Goal: Book appointment/travel/reservation

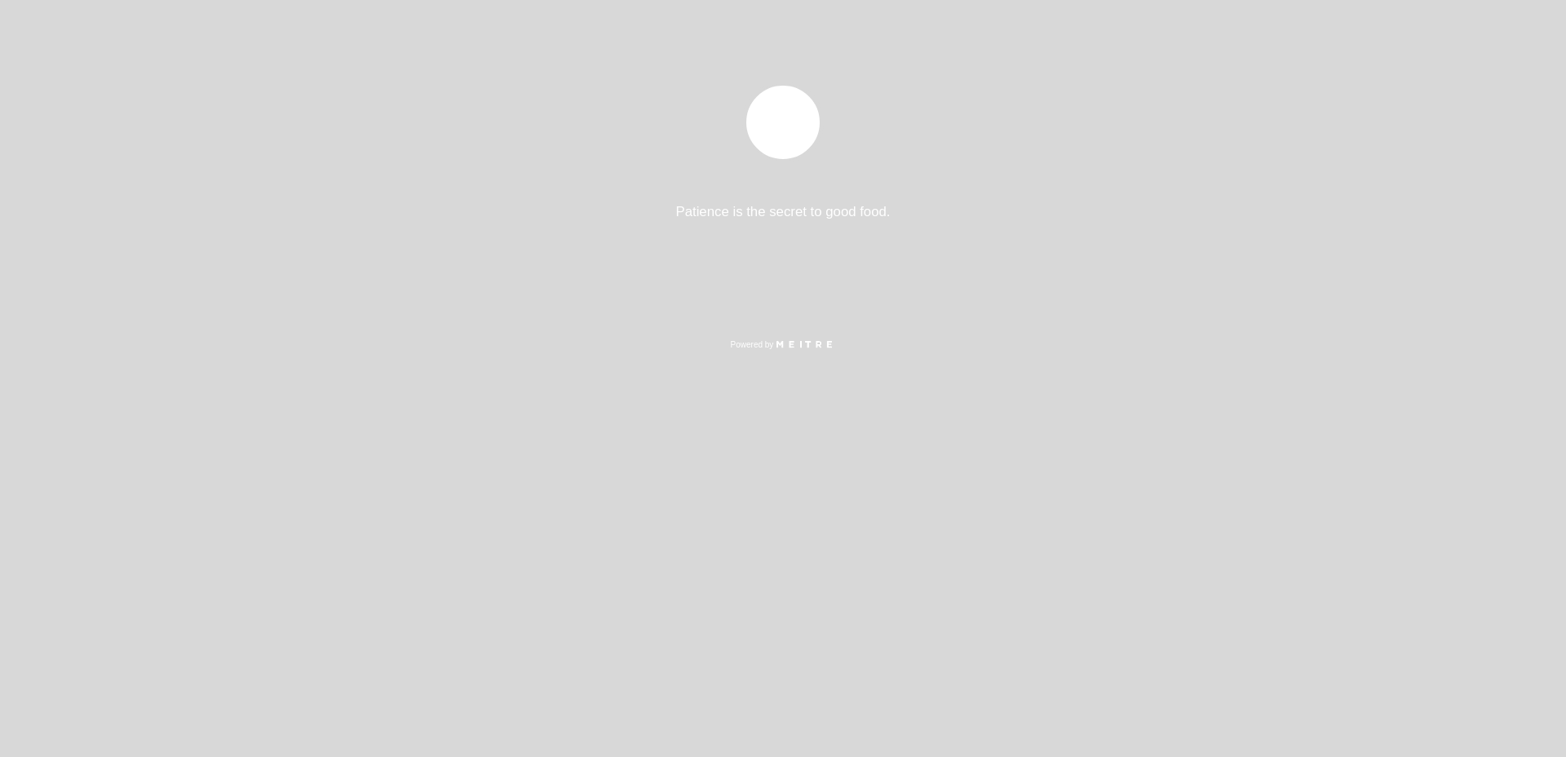
select select "es"
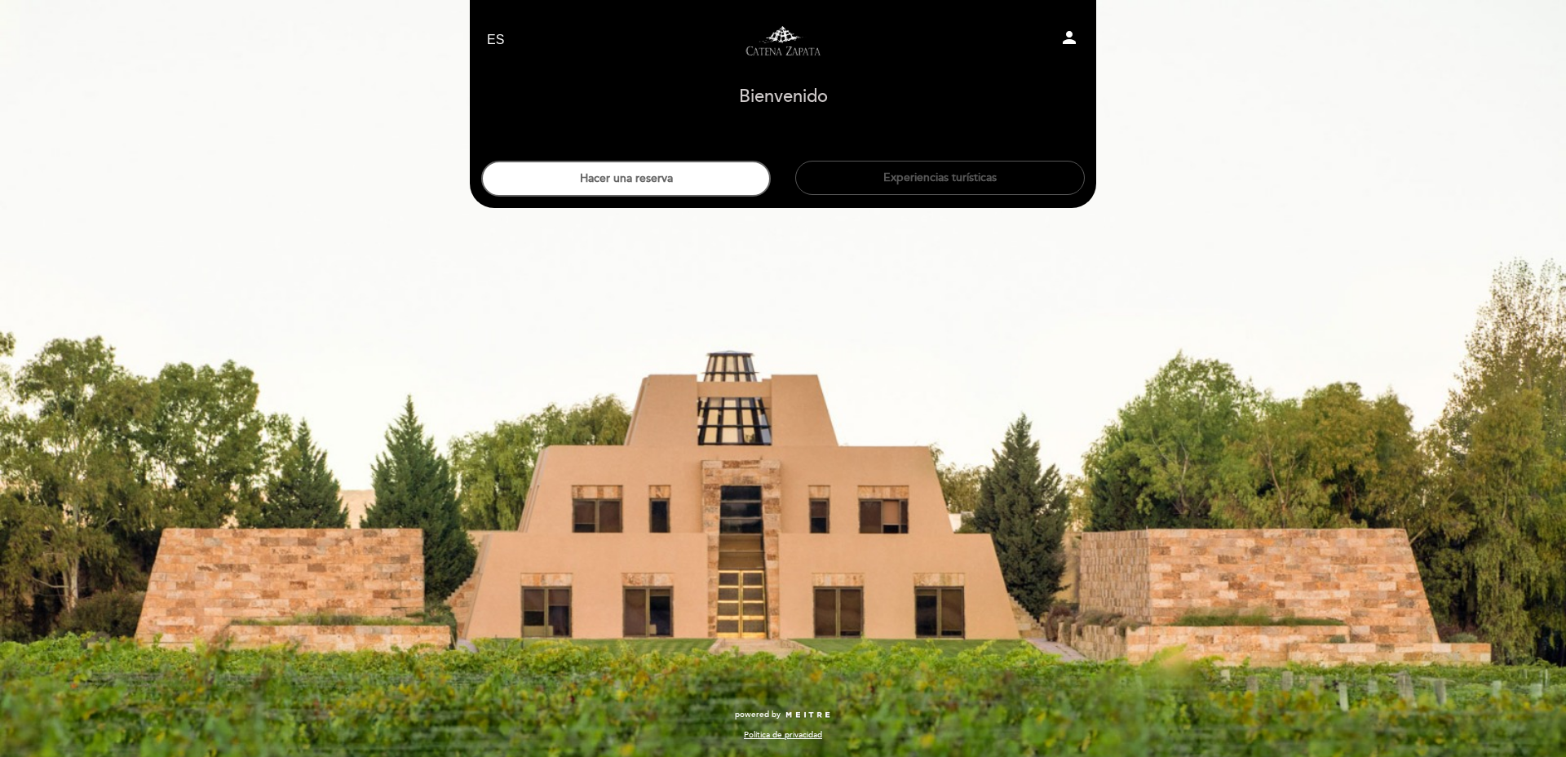
click at [949, 182] on button "Experiencias turísticas" at bounding box center [939, 178] width 289 height 34
click at [744, 169] on button "Hacer una reserva" at bounding box center [625, 179] width 289 height 36
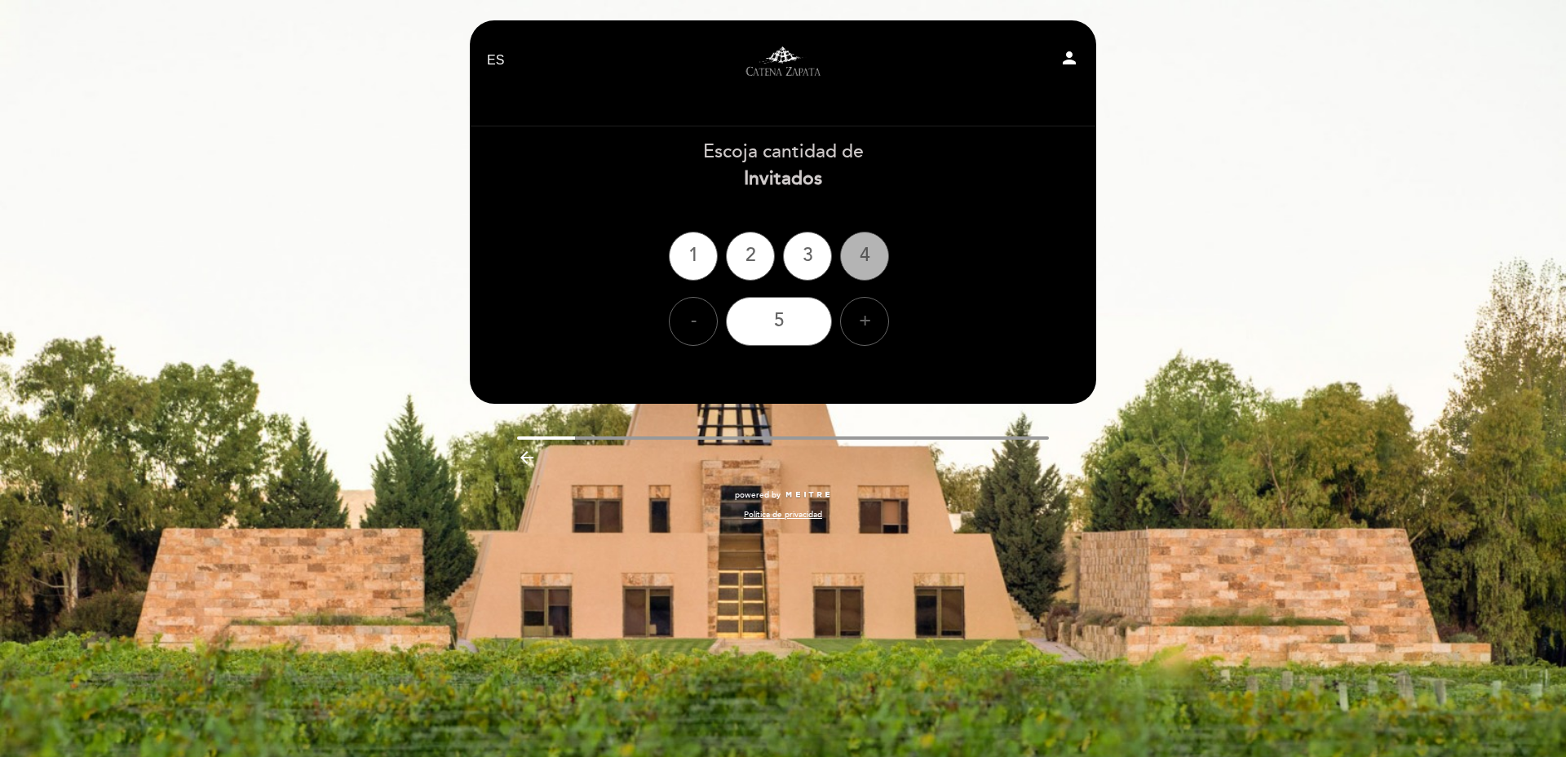
click at [859, 265] on div "4" at bounding box center [864, 256] width 49 height 49
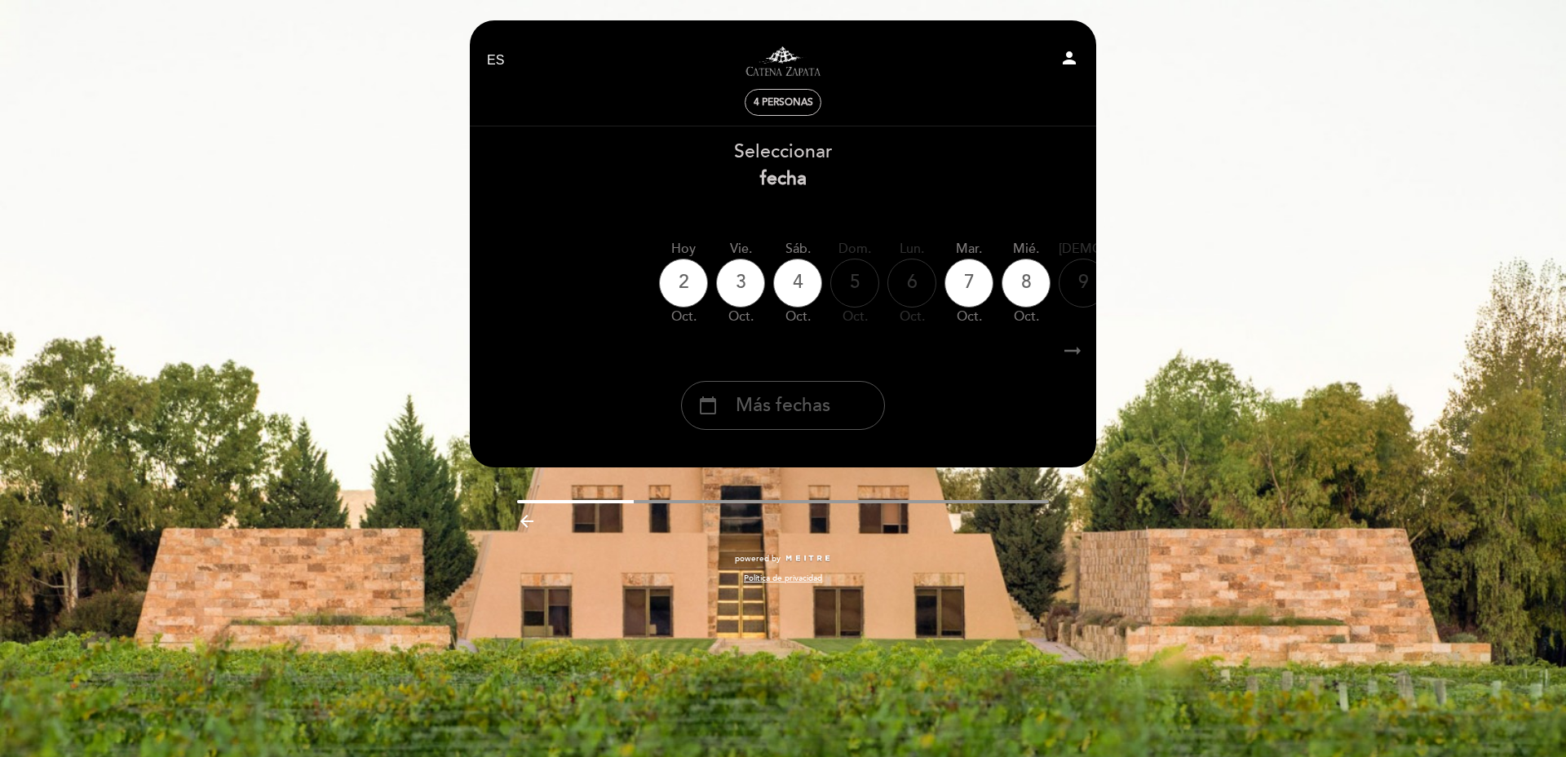
click at [790, 391] on div "calendar_today Más fechas" at bounding box center [783, 405] width 204 height 49
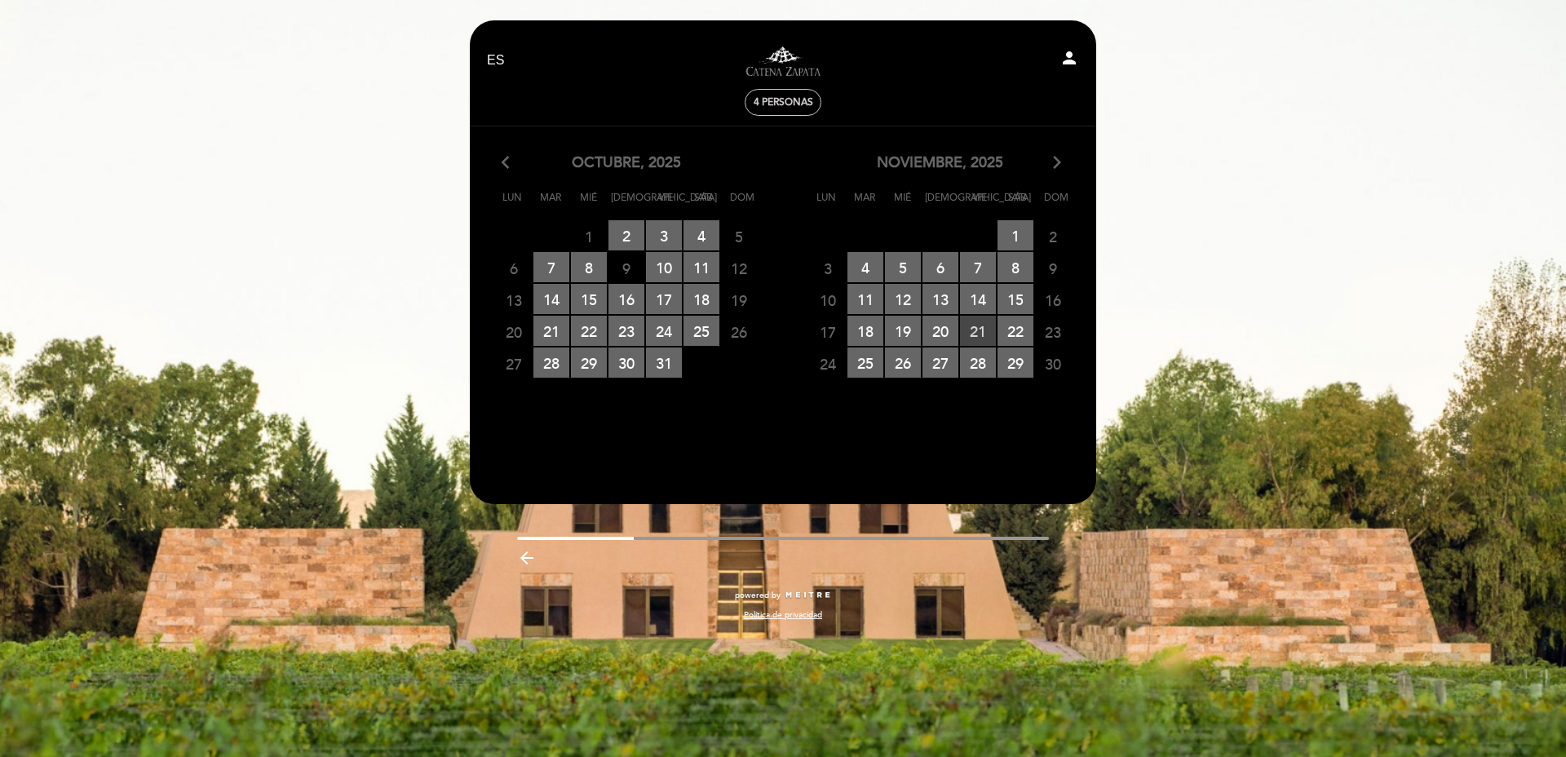
click at [979, 329] on span "21 RESERVAS DISPONIBLES" at bounding box center [978, 331] width 36 height 30
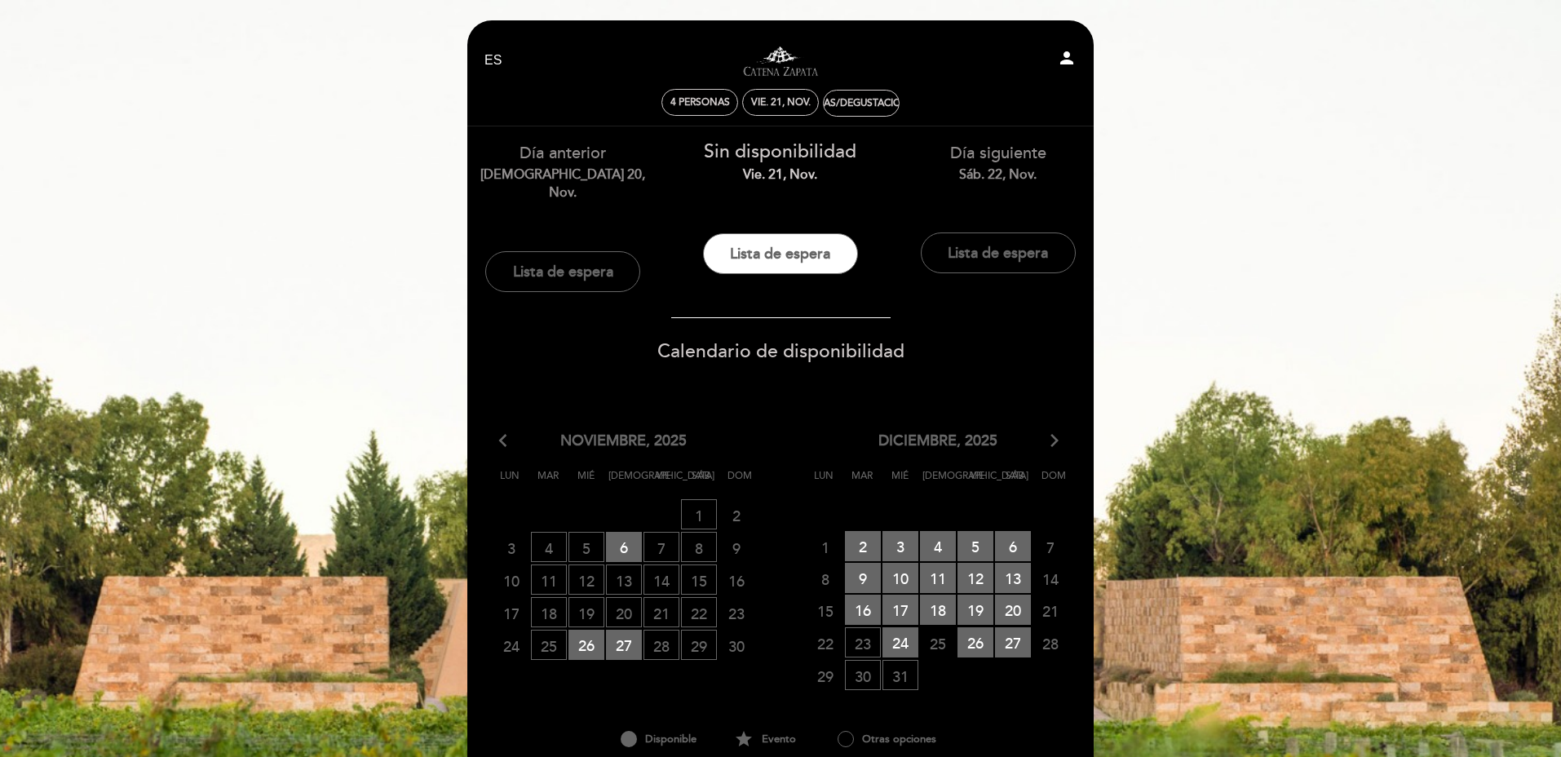
scroll to position [106, 0]
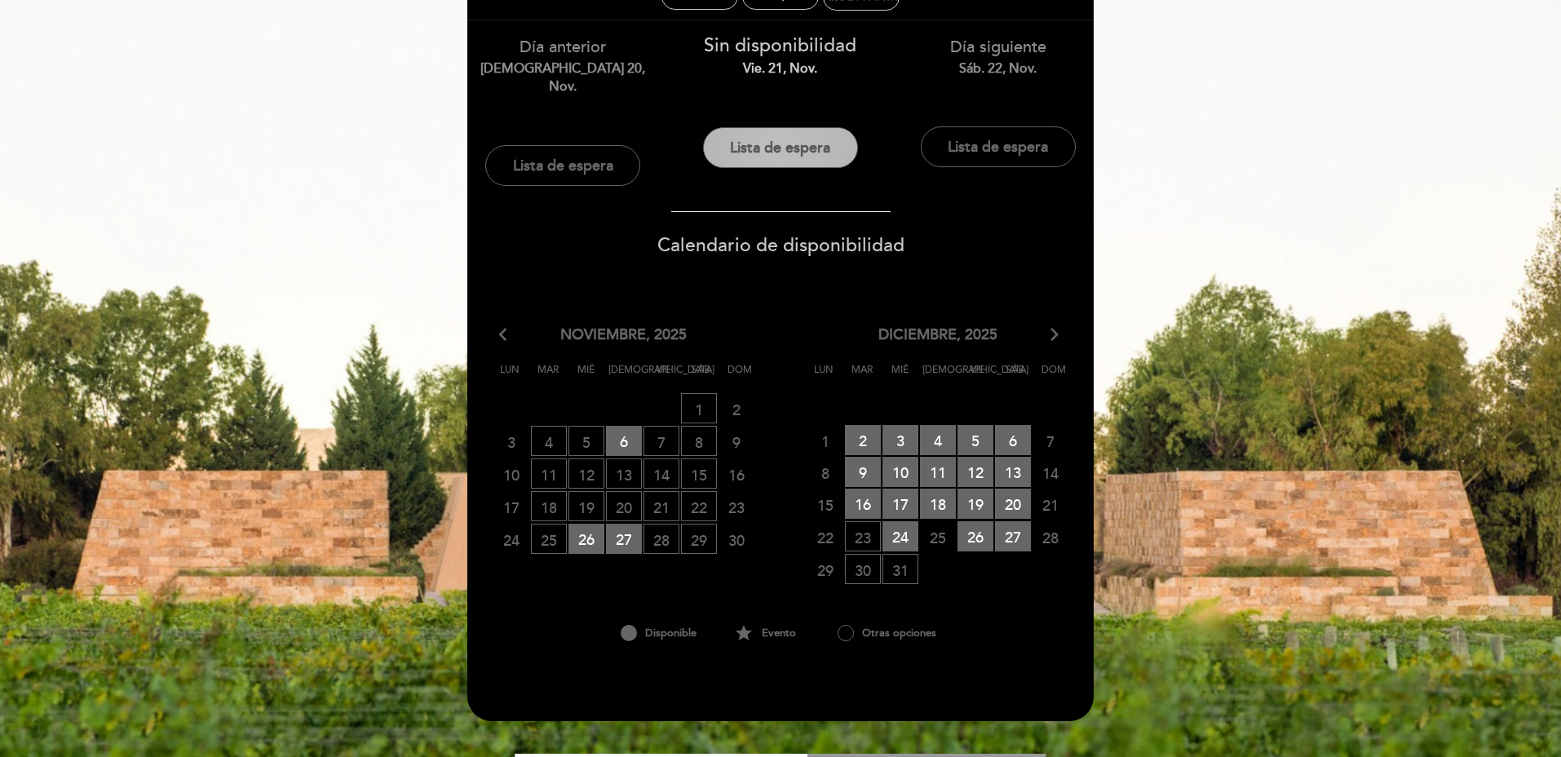
click at [774, 152] on button "Lista de espera" at bounding box center [780, 147] width 155 height 41
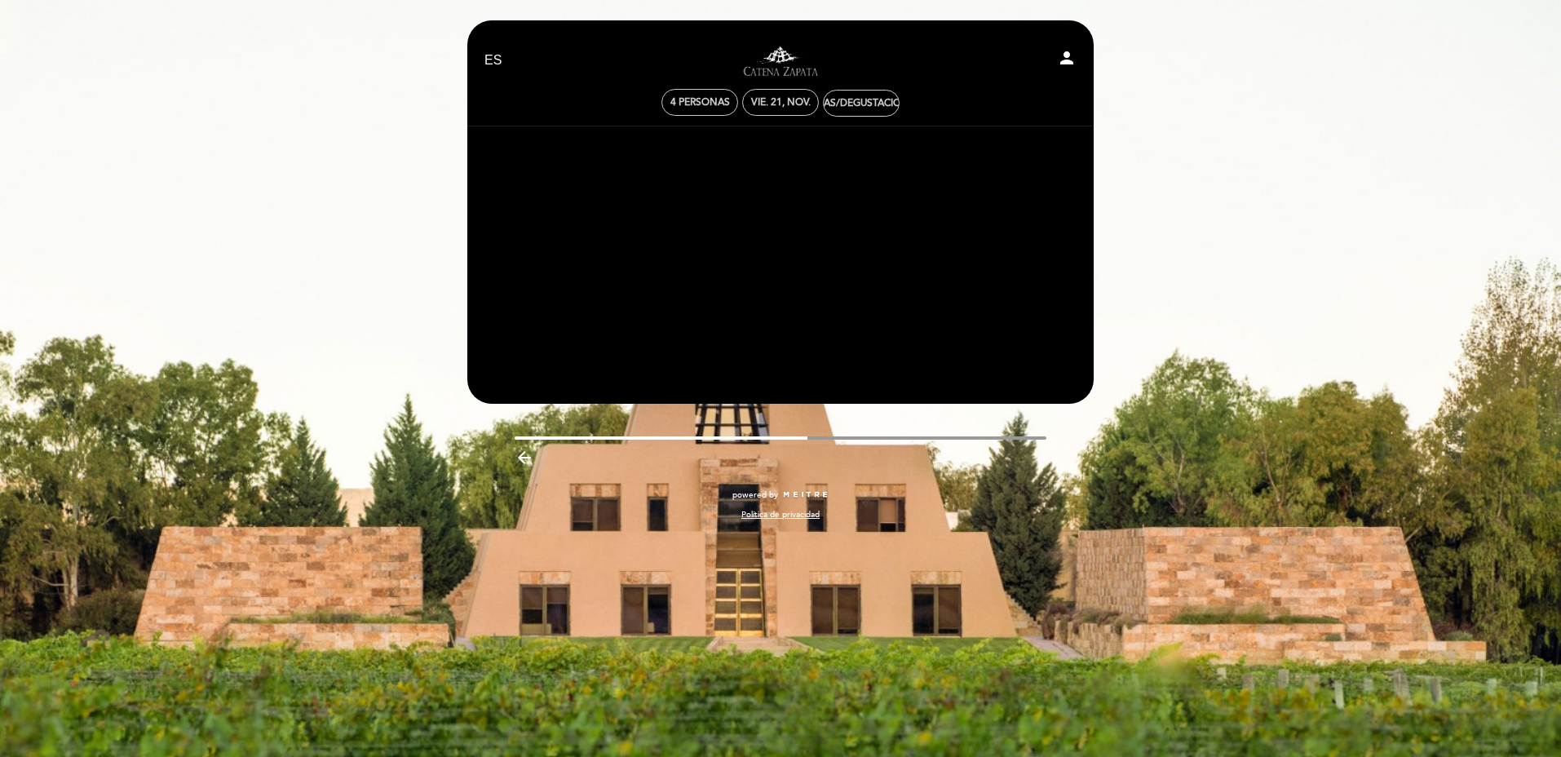
scroll to position [0, 0]
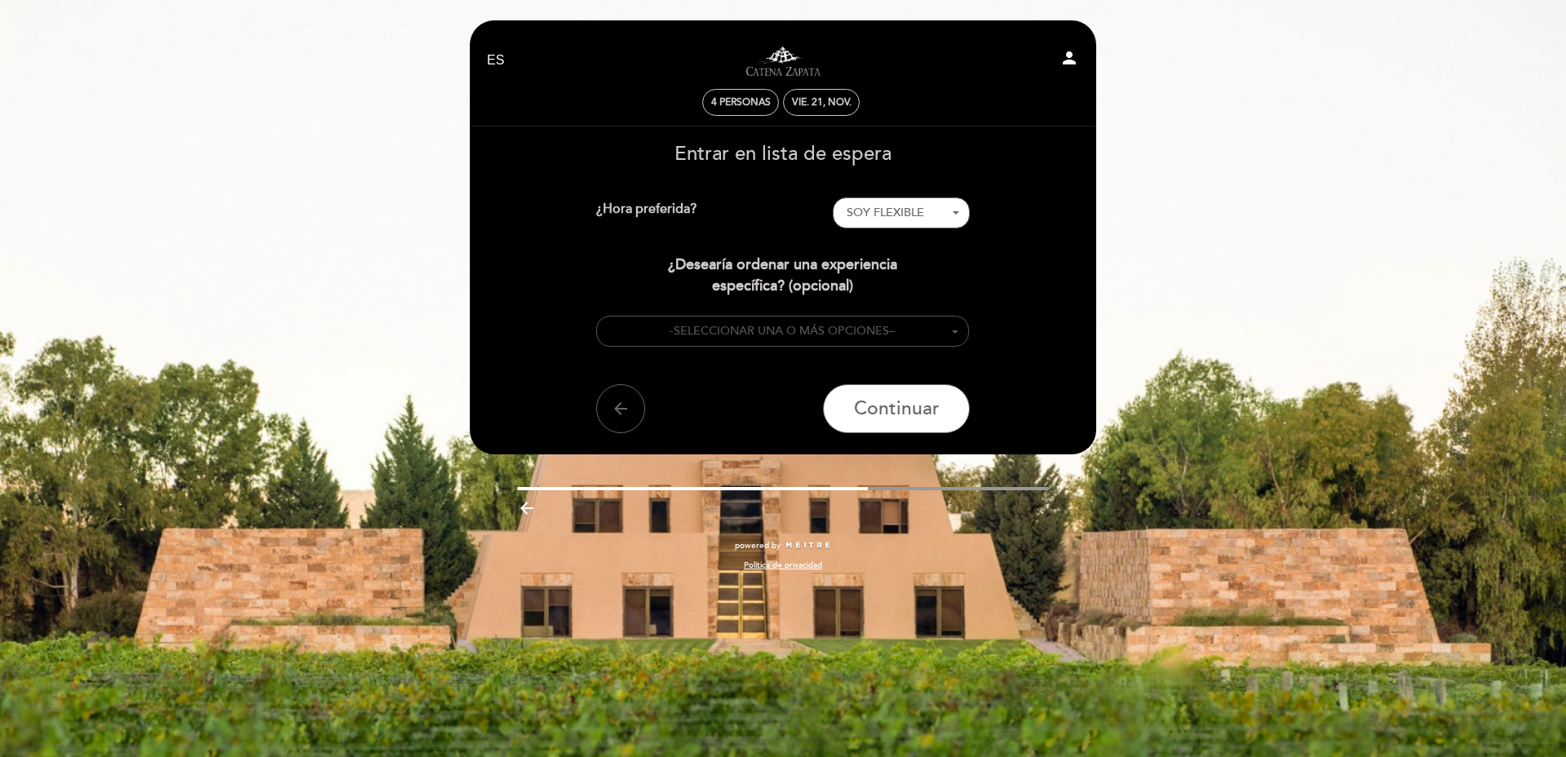
click at [888, 328] on span "SELECCIONAR UNA O MÁS OPCIONES" at bounding box center [781, 331] width 215 height 14
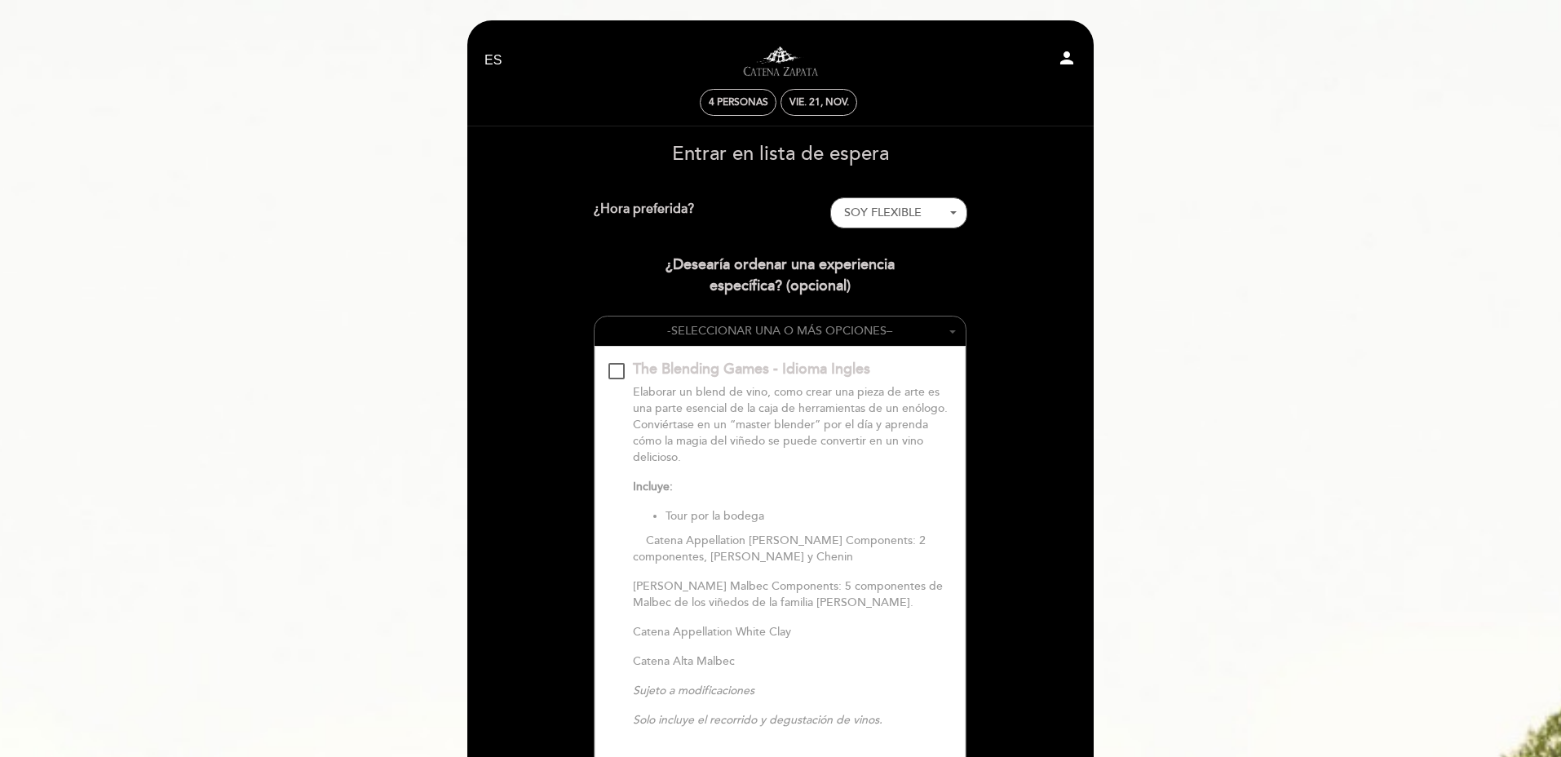
click at [803, 336] on span "SELECCIONAR UNA O MÁS OPCIONES" at bounding box center [778, 331] width 215 height 14
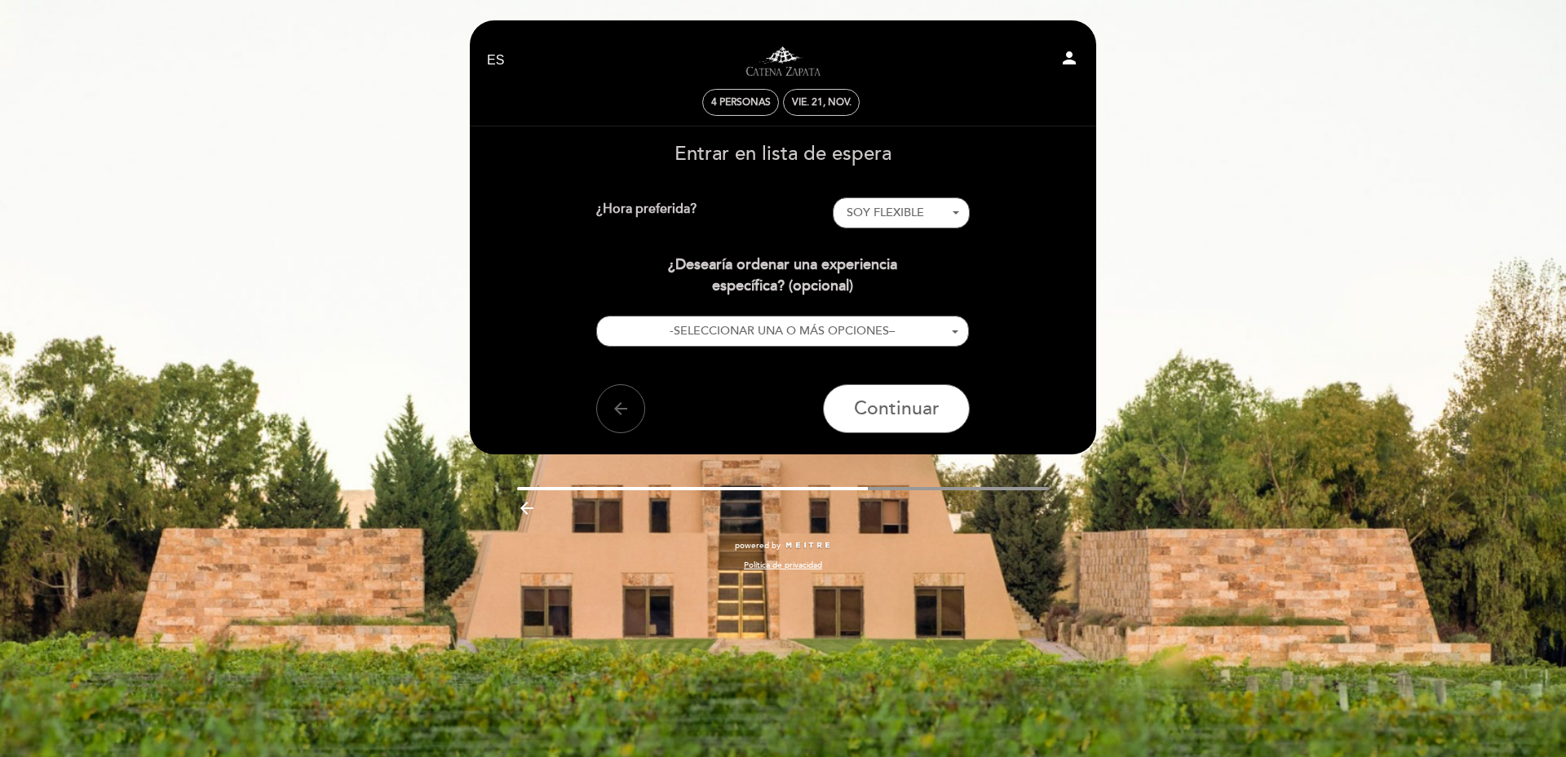
click at [650, 413] on div "arrow_back Continuar" at bounding box center [783, 408] width 374 height 49
click at [638, 413] on button "arrow_back" at bounding box center [620, 408] width 49 height 49
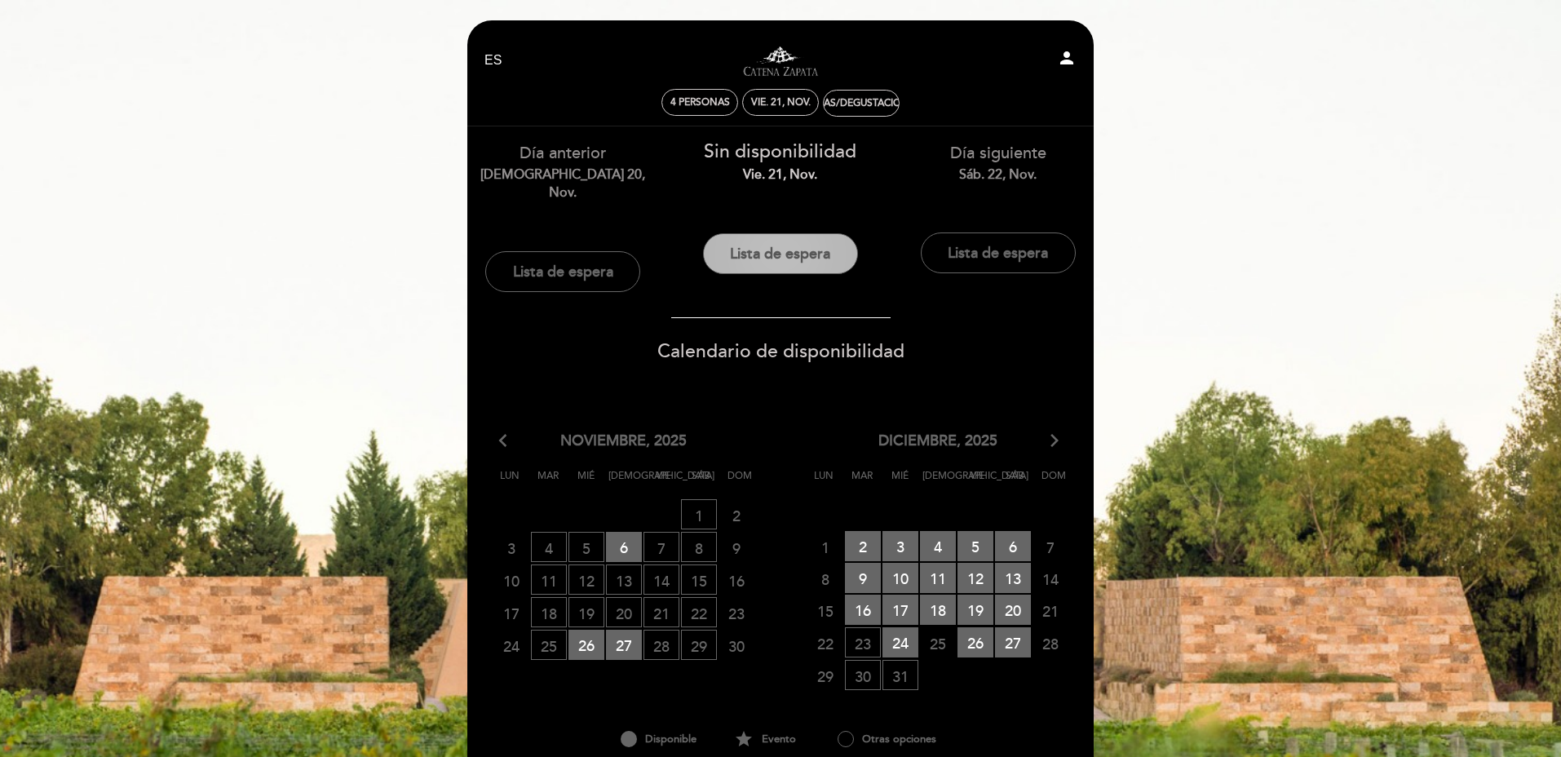
click at [766, 250] on button "Lista de espera" at bounding box center [780, 253] width 155 height 41
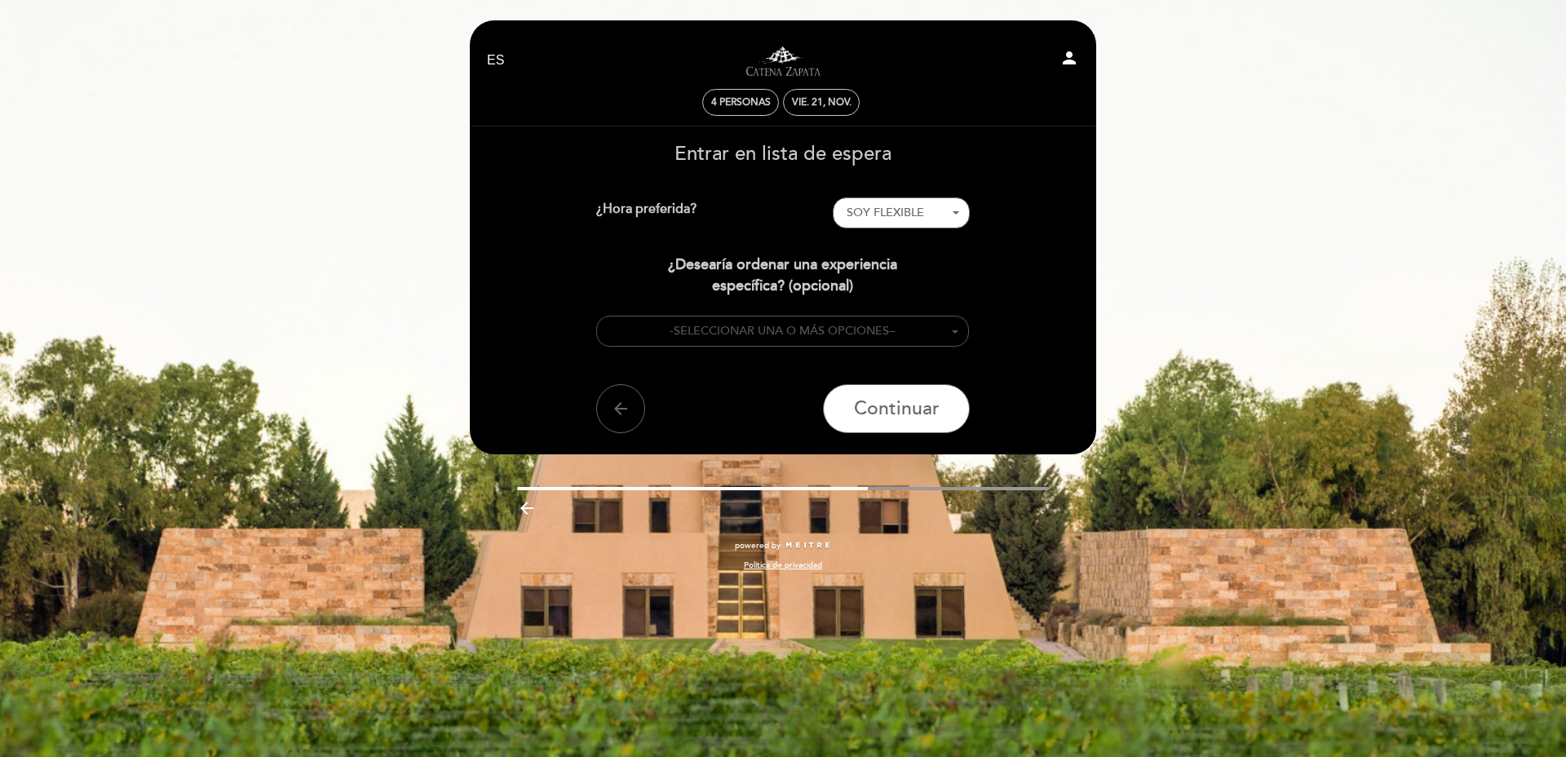
click at [772, 340] on button "- SELECCIONAR UNA O MÁS OPCIONES –" at bounding box center [782, 332] width 373 height 32
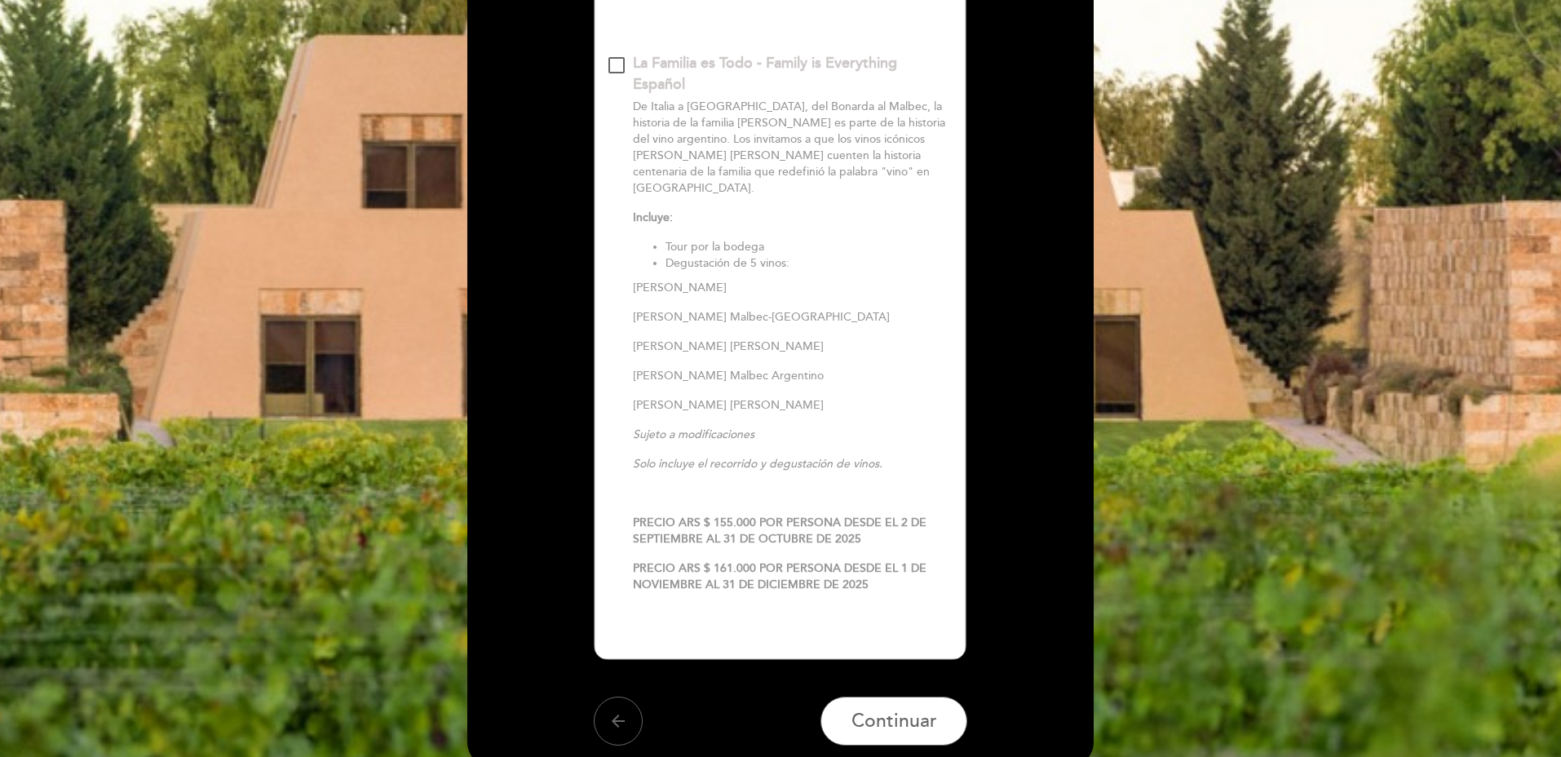
scroll to position [977, 0]
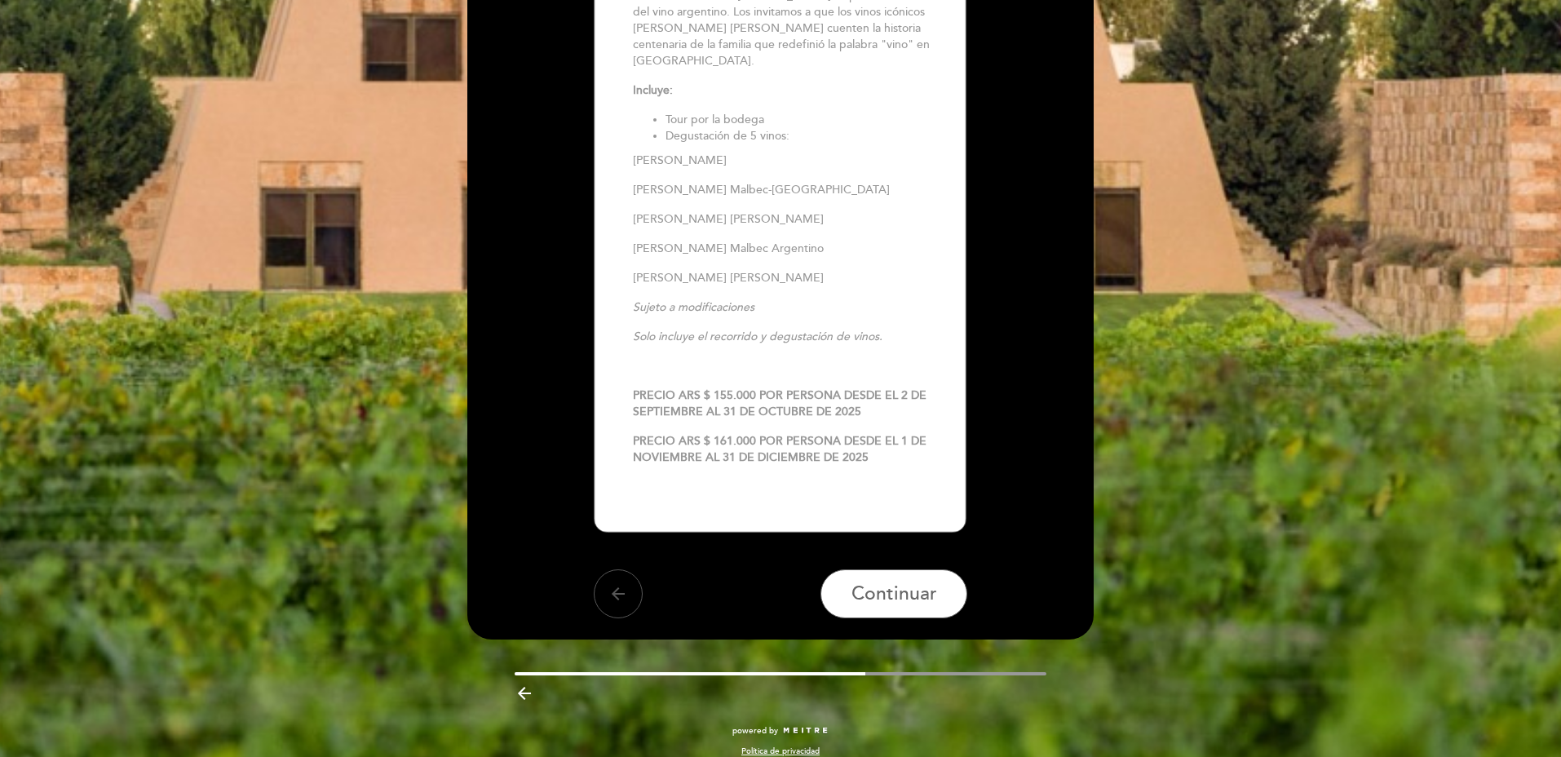
click at [608, 584] on icon "arrow_back" at bounding box center [618, 594] width 20 height 20
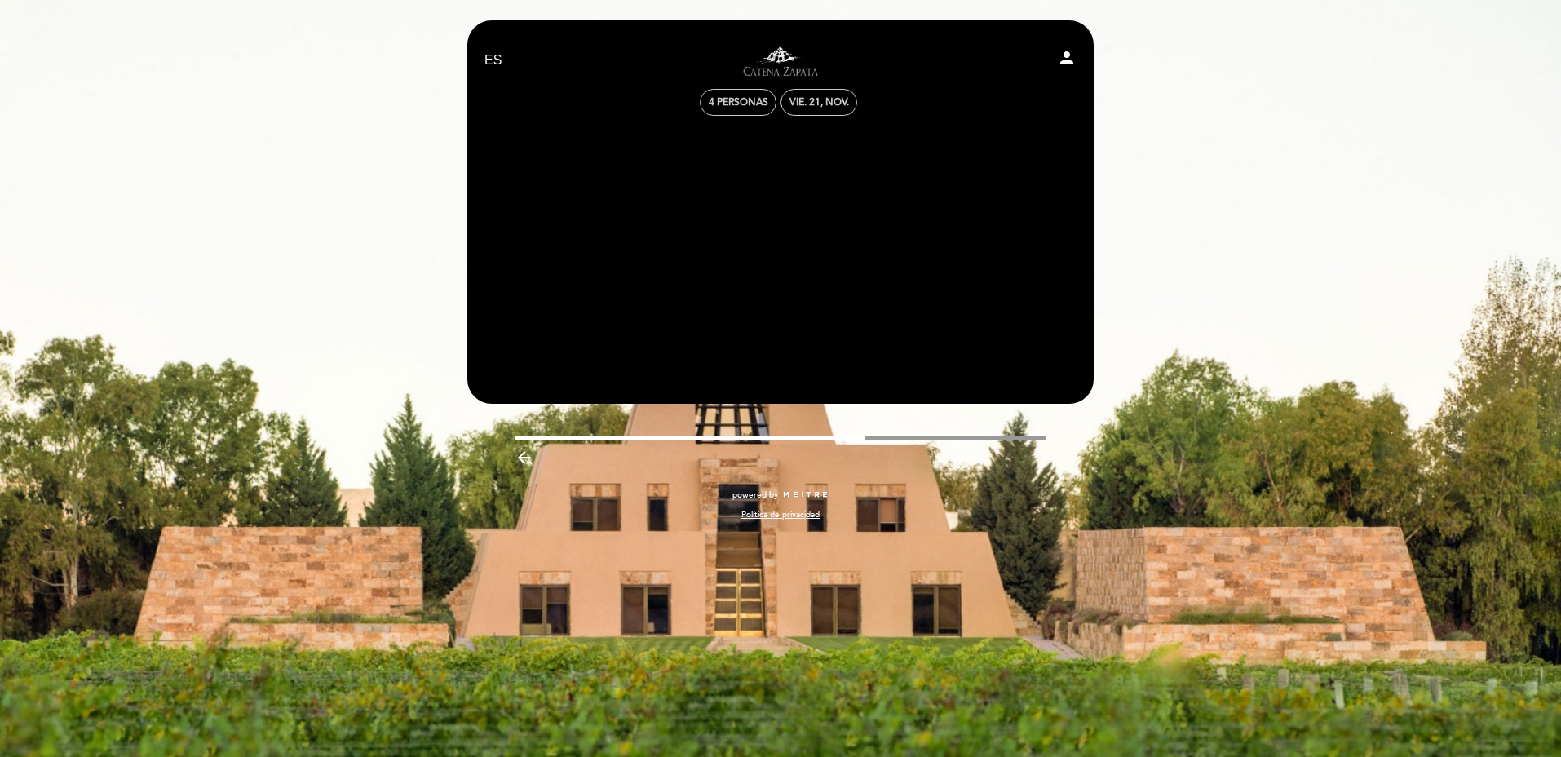
scroll to position [0, 0]
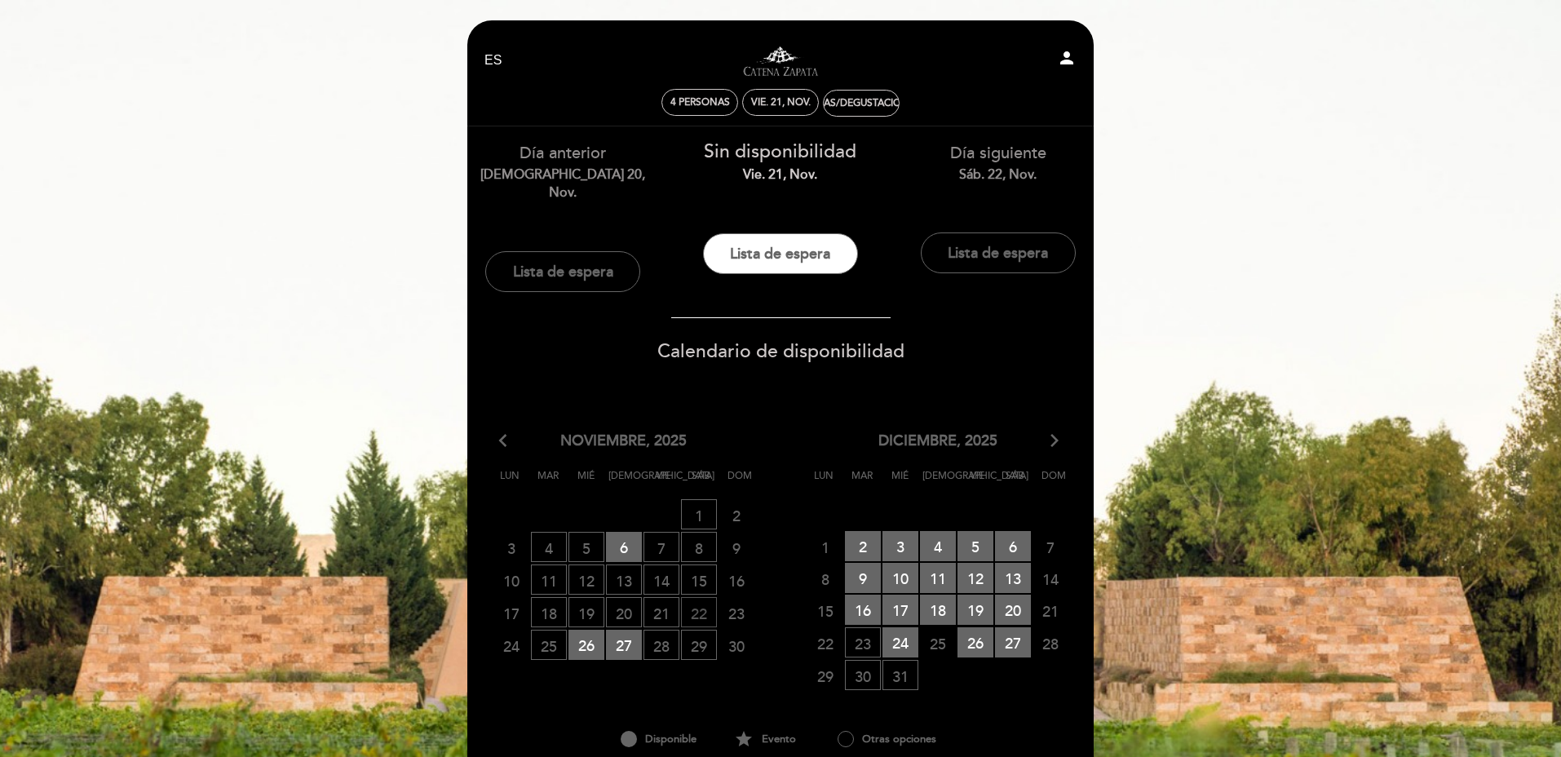
click at [704, 597] on span "22 LISTA DE ESPERA" at bounding box center [699, 612] width 36 height 30
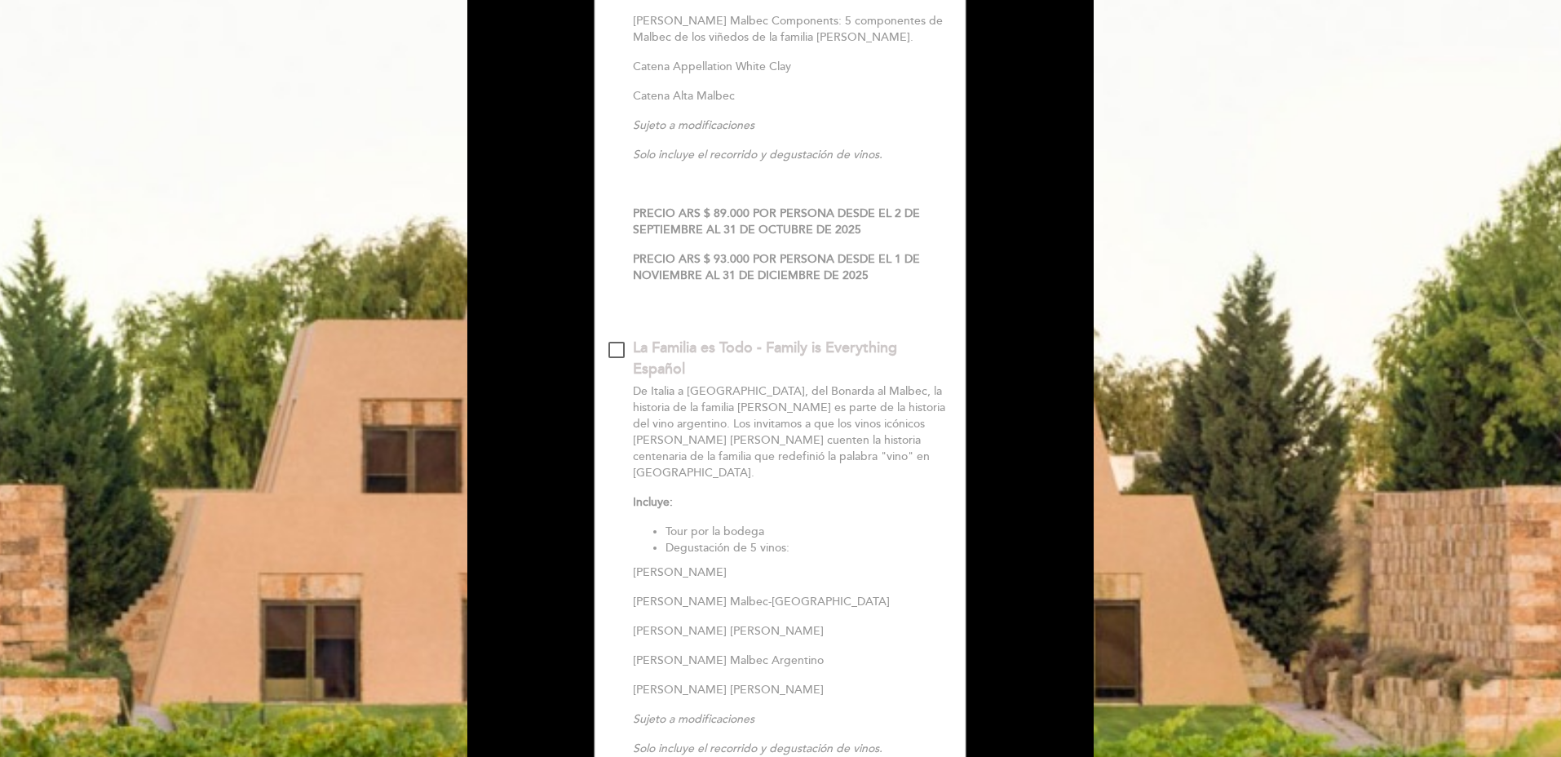
scroll to position [977, 0]
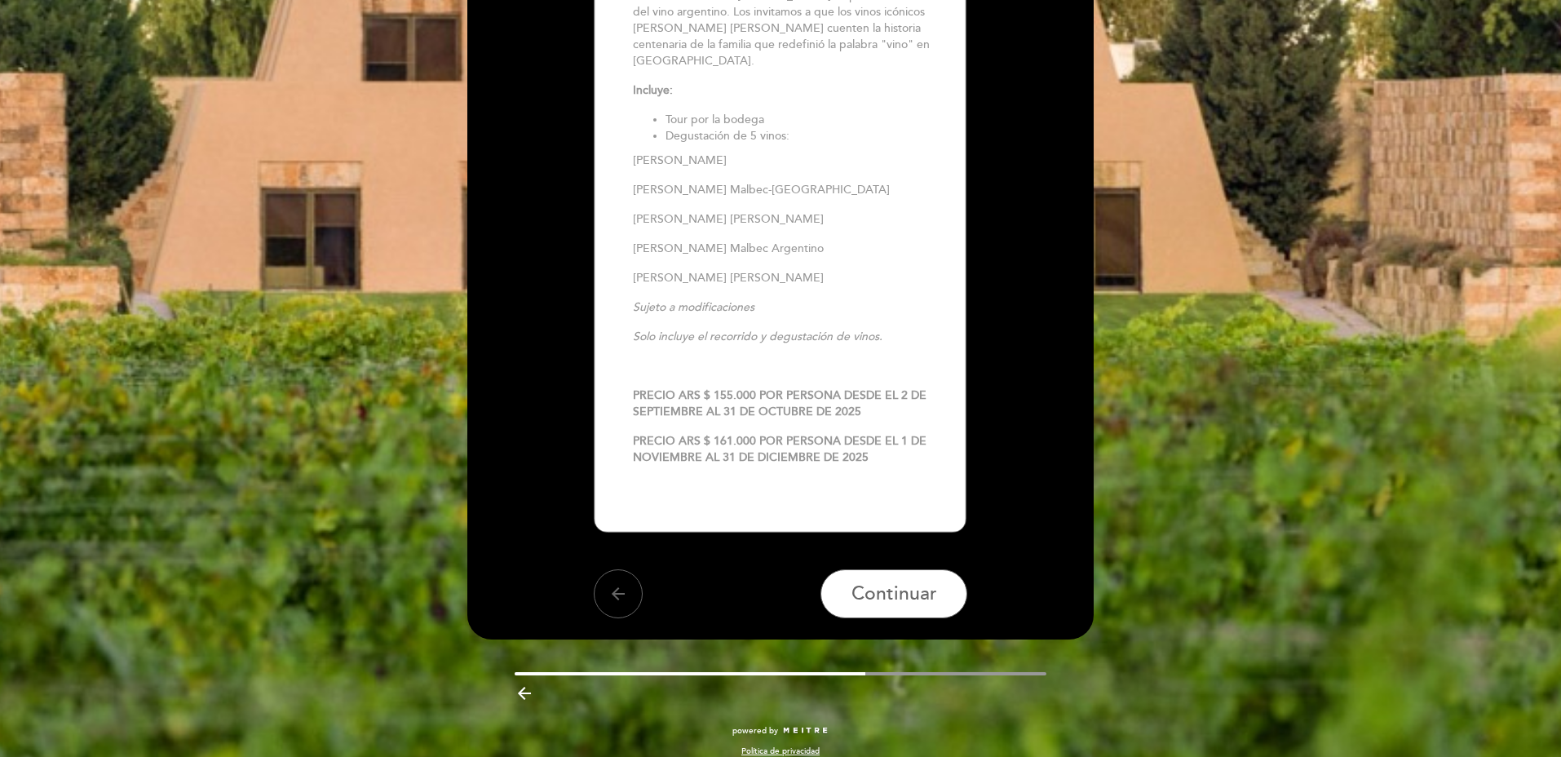
click at [599, 598] on div "arrow_back Continuar" at bounding box center [781, 593] width 374 height 49
click at [607, 582] on button "arrow_back" at bounding box center [618, 593] width 49 height 49
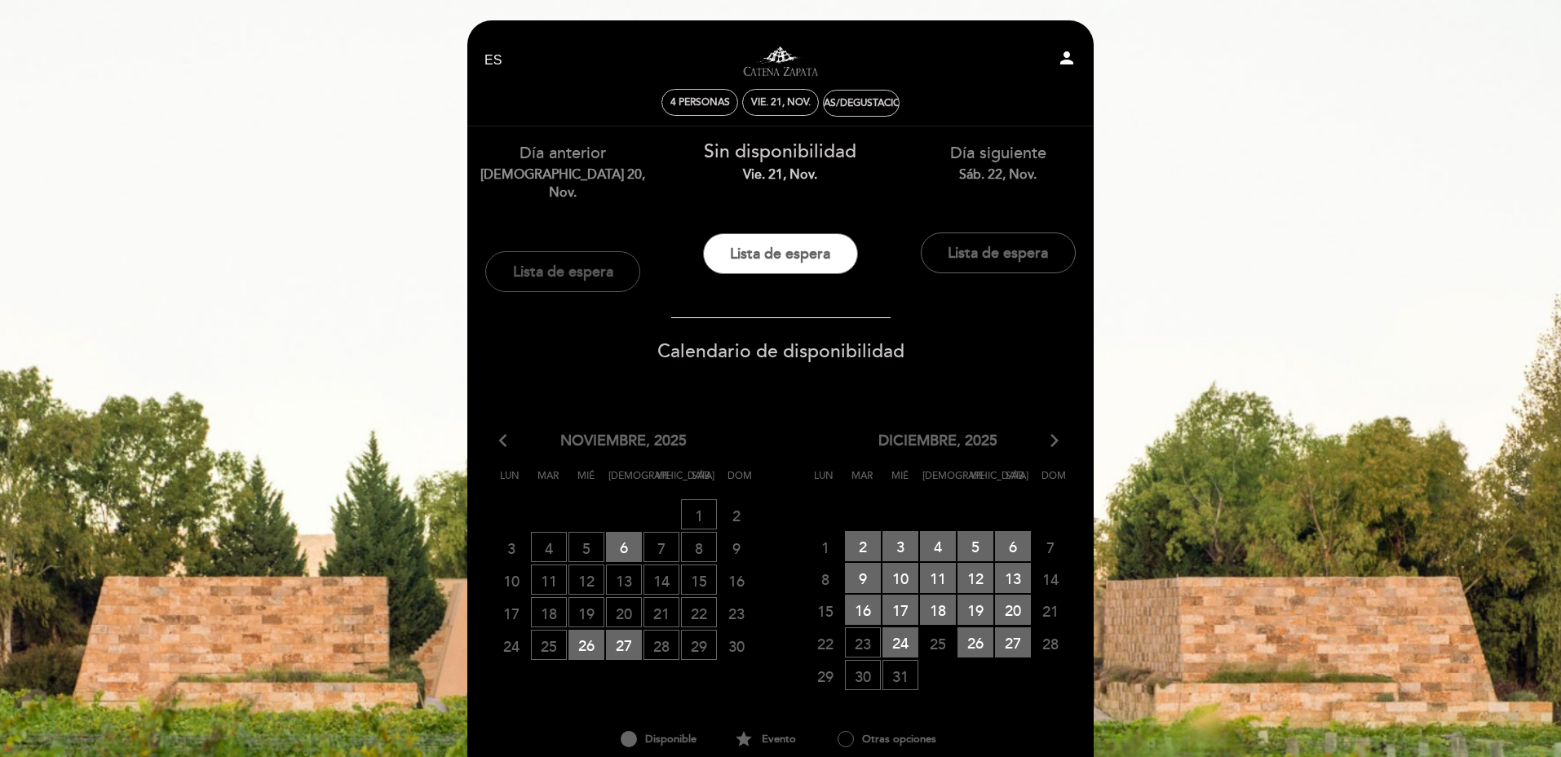
click at [545, 251] on button "Lista de espera" at bounding box center [562, 271] width 155 height 41
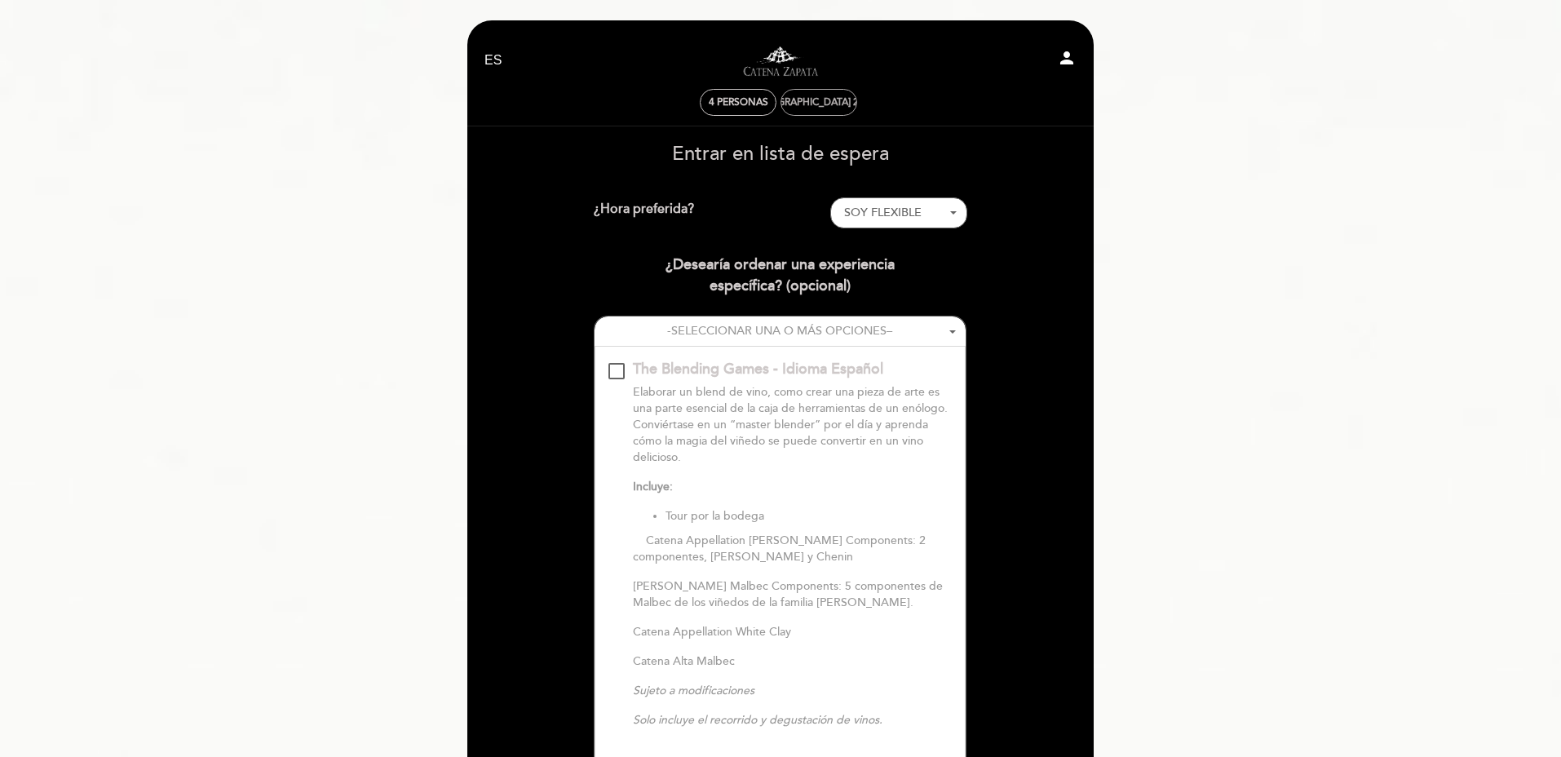
click at [819, 105] on div "jue. 20, nov." at bounding box center [818, 102] width 148 height 12
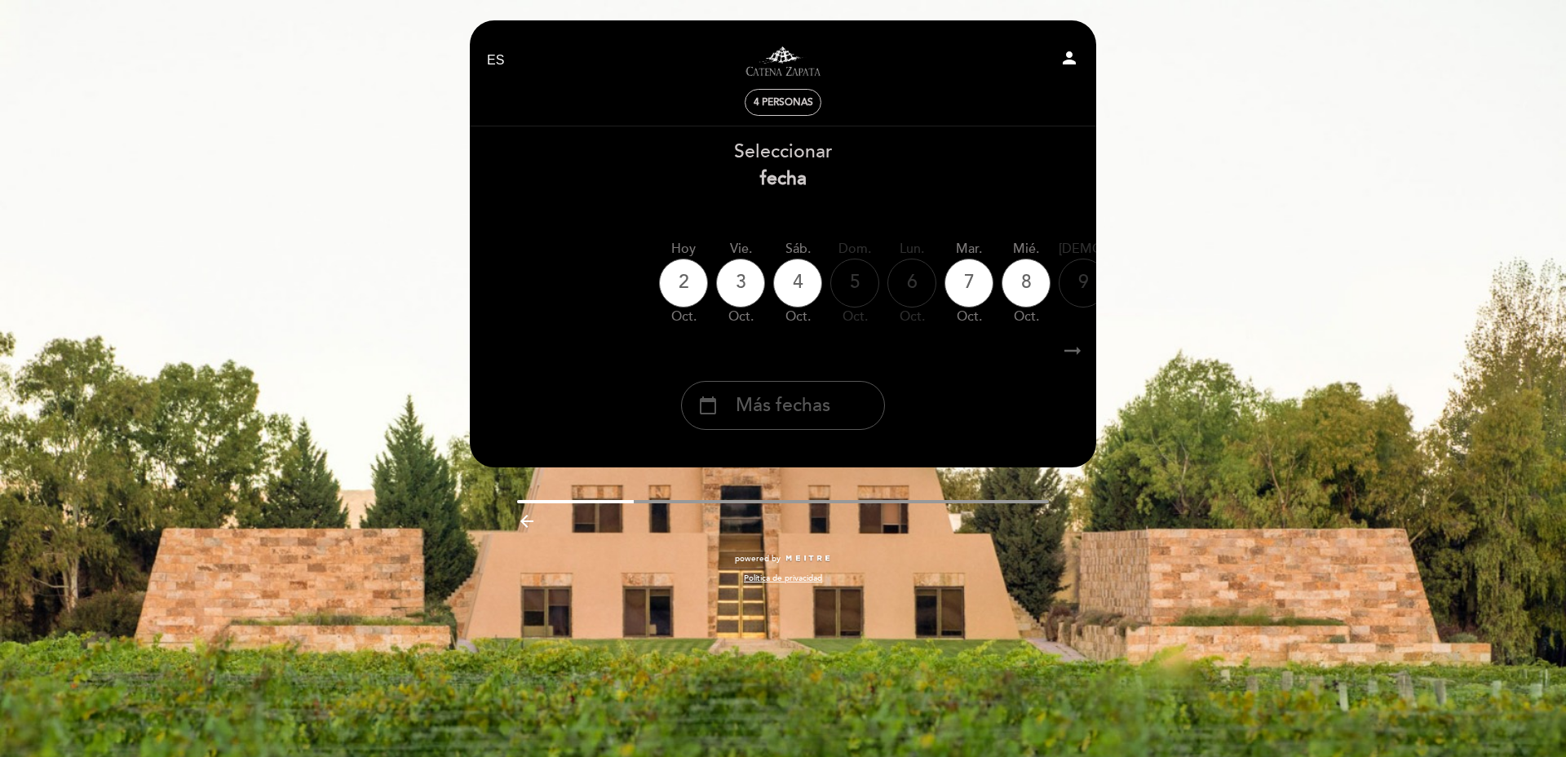
click at [824, 409] on span "Más fechas" at bounding box center [782, 405] width 95 height 27
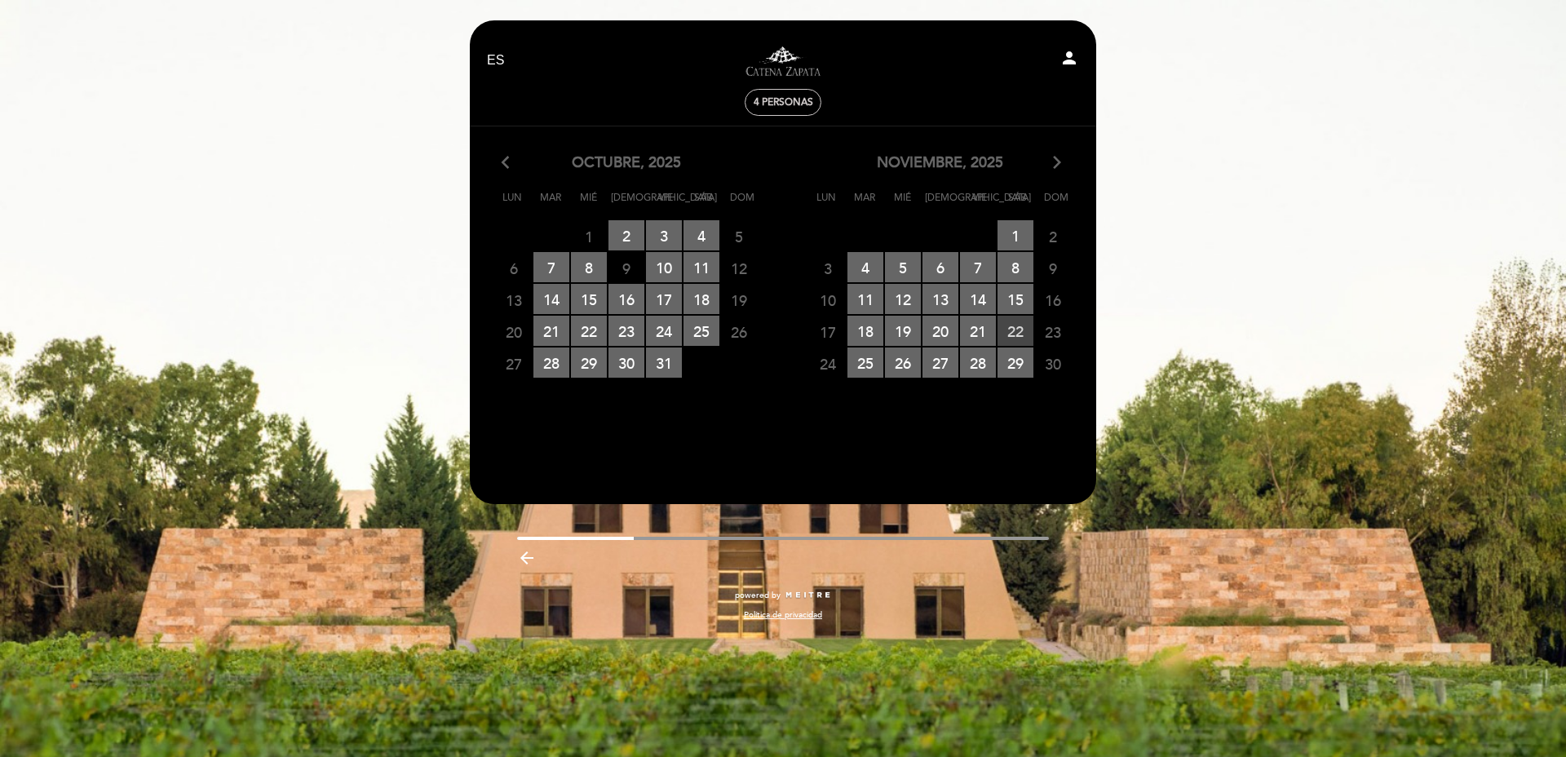
click at [1018, 334] on span "22 RESERVAS DISPONIBLES" at bounding box center [1015, 331] width 36 height 30
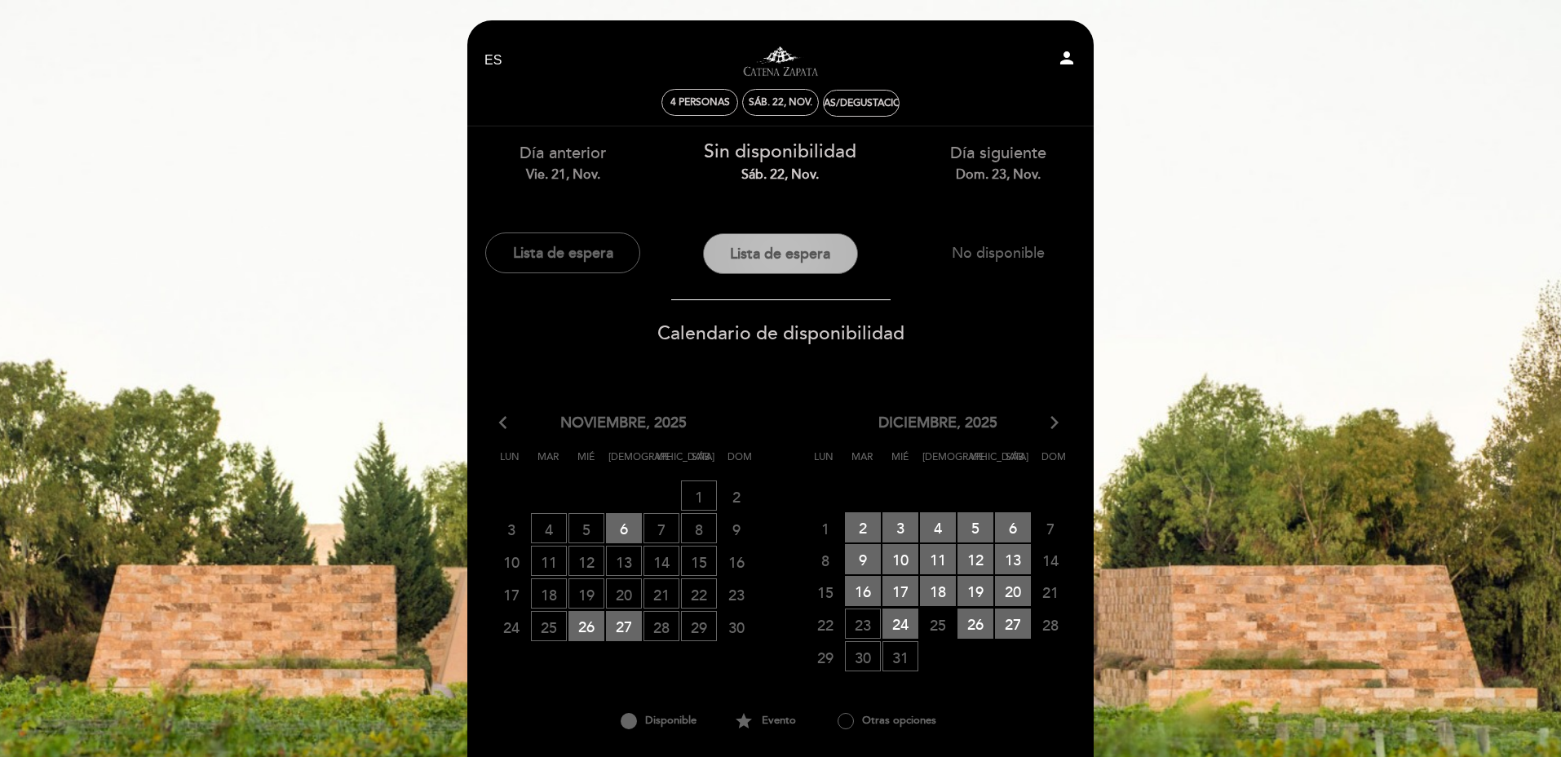
click at [811, 263] on button "Lista de espera" at bounding box center [780, 253] width 155 height 41
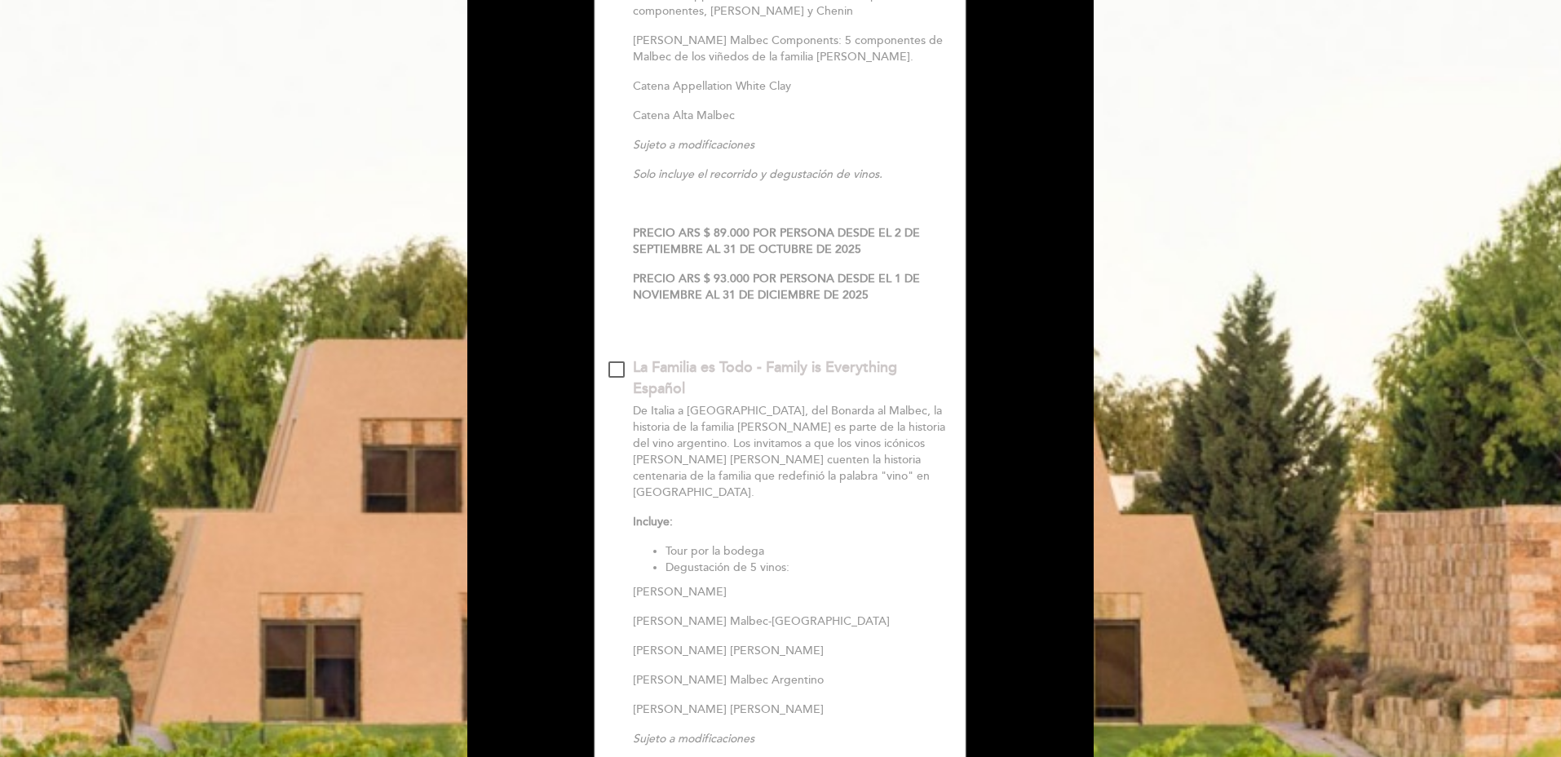
scroll to position [859, 0]
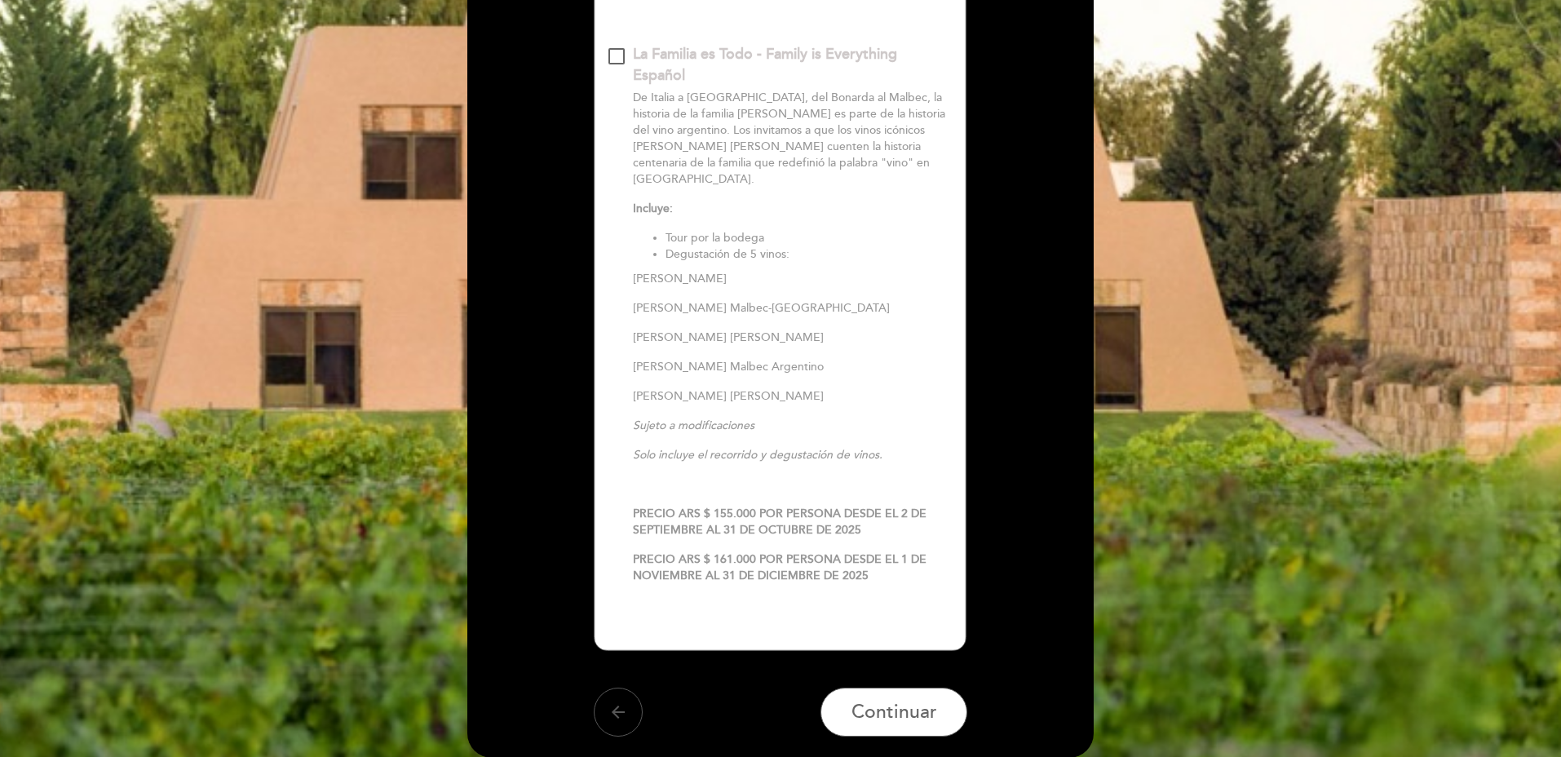
click at [598, 687] on button "arrow_back" at bounding box center [618, 711] width 49 height 49
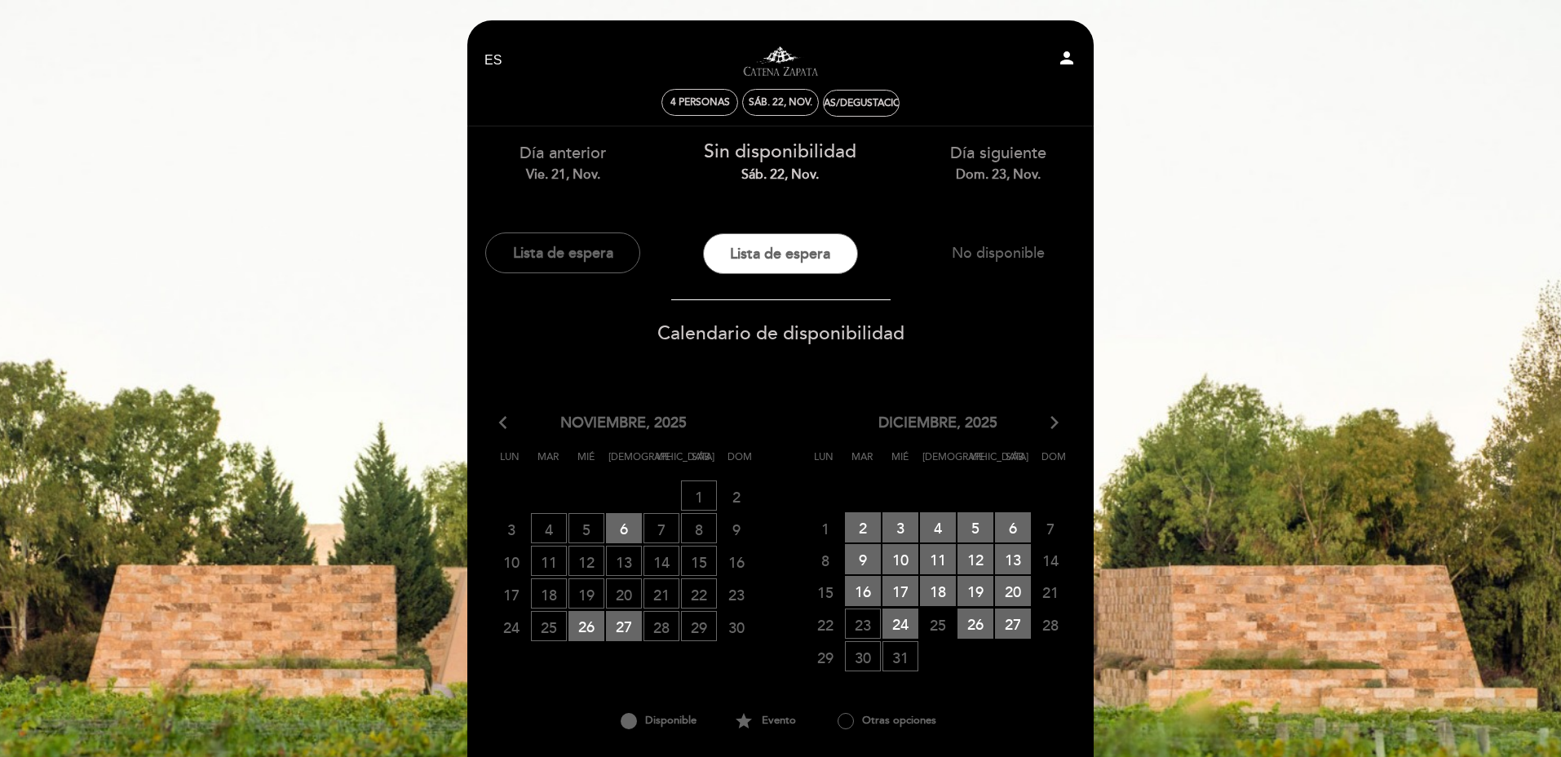
click at [999, 731] on div "arrow_back_ios noviembre, 2025 arrow_forward_ios Lun Mar Mié Jue Vie Sáb Dom 27…" at bounding box center [780, 574] width 628 height 322
click at [1055, 594] on span "21 CERRADO" at bounding box center [1050, 591] width 36 height 30
click at [1047, 594] on span "21 CERRADO" at bounding box center [1050, 591] width 36 height 30
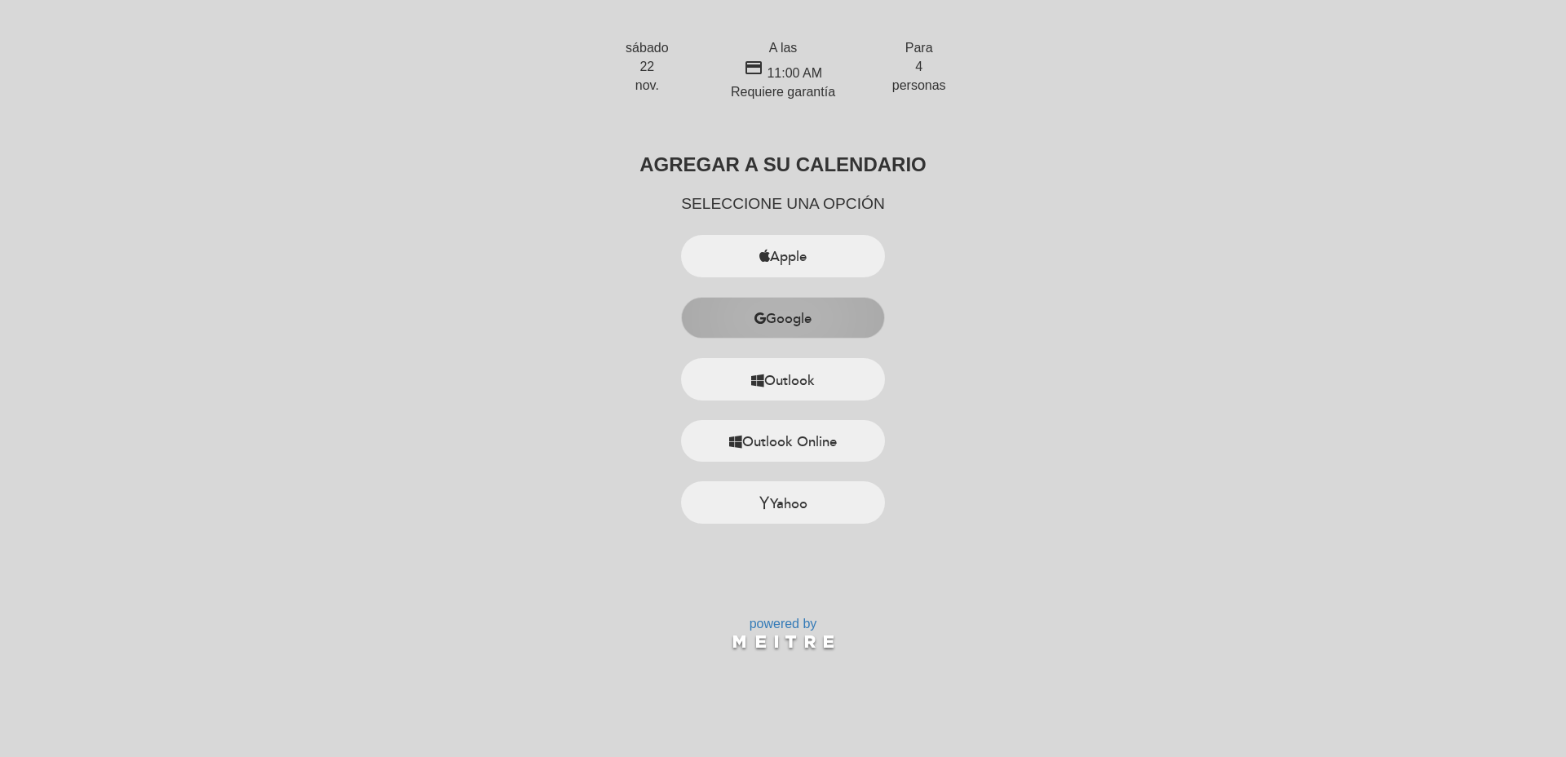
click at [805, 308] on button "Google" at bounding box center [783, 318] width 204 height 42
